Goal: Find contact information: Obtain details needed to contact an individual or organization

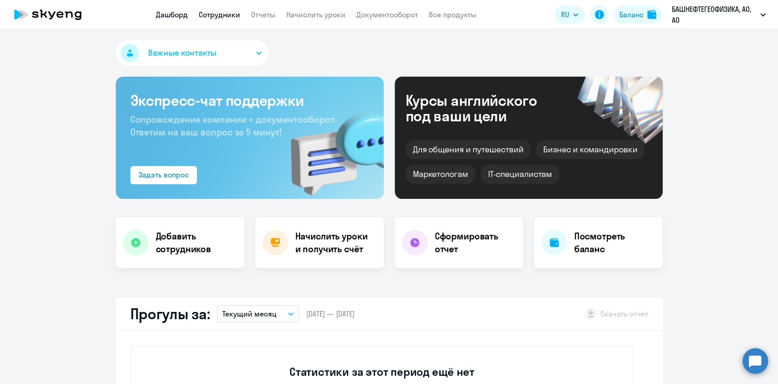
click at [217, 12] on link "Сотрудники" at bounding box center [219, 14] width 41 height 9
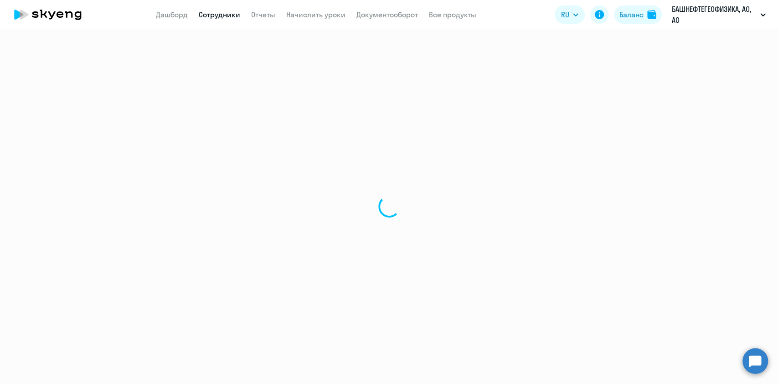
select select "30"
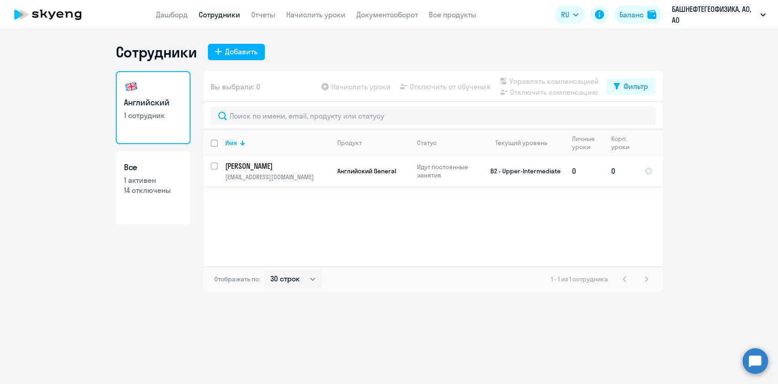
click at [262, 166] on p "[PERSON_NAME]" at bounding box center [276, 166] width 103 height 10
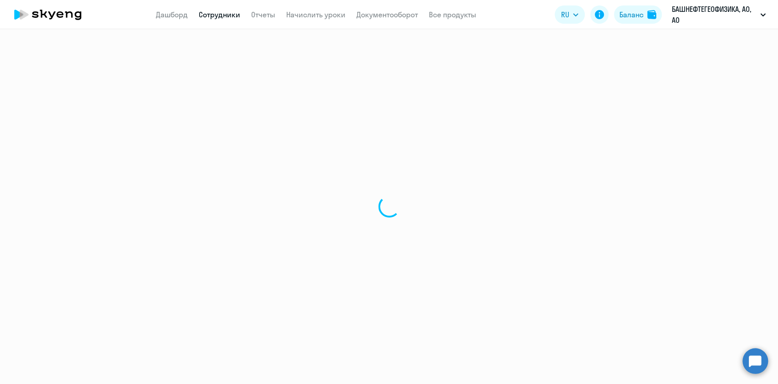
select select "english"
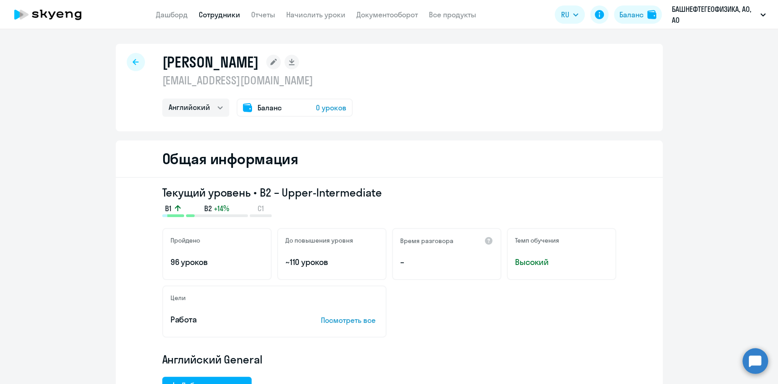
click at [219, 82] on p "[EMAIL_ADDRESS][DOMAIN_NAME]" at bounding box center [257, 80] width 191 height 15
copy p "[EMAIL_ADDRESS][DOMAIN_NAME]"
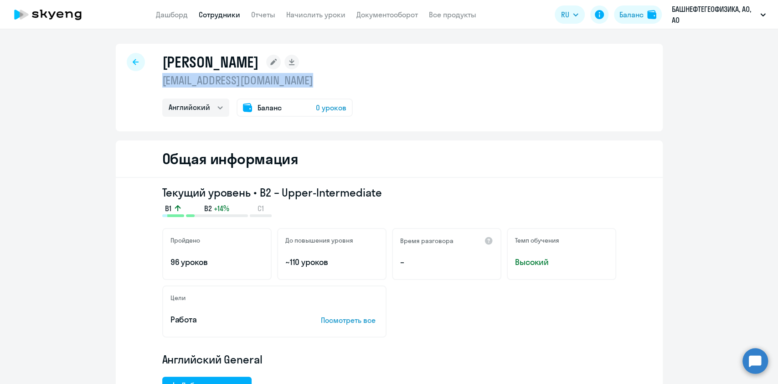
copy p "[EMAIL_ADDRESS][DOMAIN_NAME]"
